Goal: Information Seeking & Learning: Learn about a topic

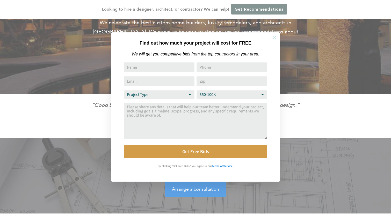
click at [275, 37] on icon at bounding box center [275, 38] width 4 height 4
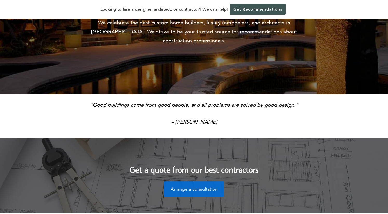
click at [202, 181] on link "Arrange a consultation" at bounding box center [194, 189] width 61 height 16
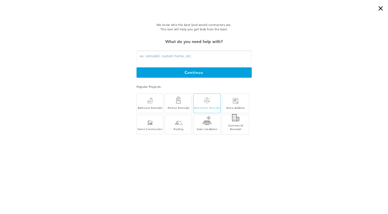
click at [213, 105] on div "Multi-Room Remodel" at bounding box center [206, 103] width 27 height 11
type input "Multi-Room Remodel"
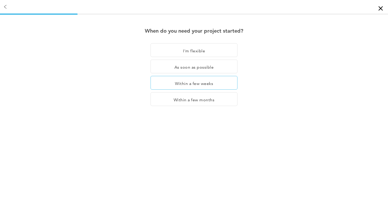
click at [212, 85] on div "Within a few weeks" at bounding box center [193, 83] width 87 height 14
click at [379, 10] on div "×" at bounding box center [382, 5] width 10 height 10
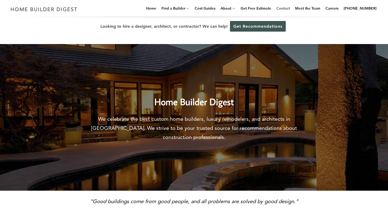
click at [292, 9] on link "Contact" at bounding box center [283, 8] width 18 height 17
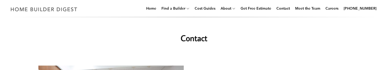
click at [109, 42] on h1 "Contact" at bounding box center [193, 38] width 207 height 12
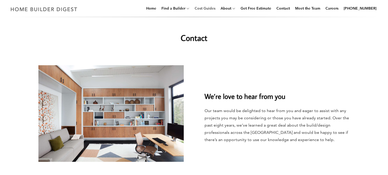
click at [210, 10] on link "Cost Guides" at bounding box center [204, 8] width 25 height 17
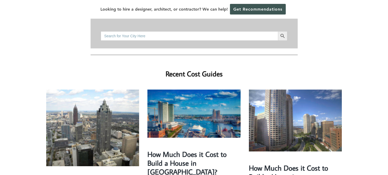
scroll to position [156, 0]
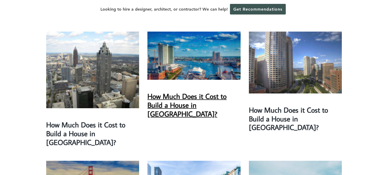
click at [206, 94] on link "How Much Does it Cost to Build a House in [GEOGRAPHIC_DATA]?" at bounding box center [186, 105] width 79 height 27
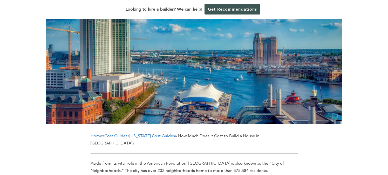
scroll to position [130, 0]
